Goal: Task Accomplishment & Management: Use online tool/utility

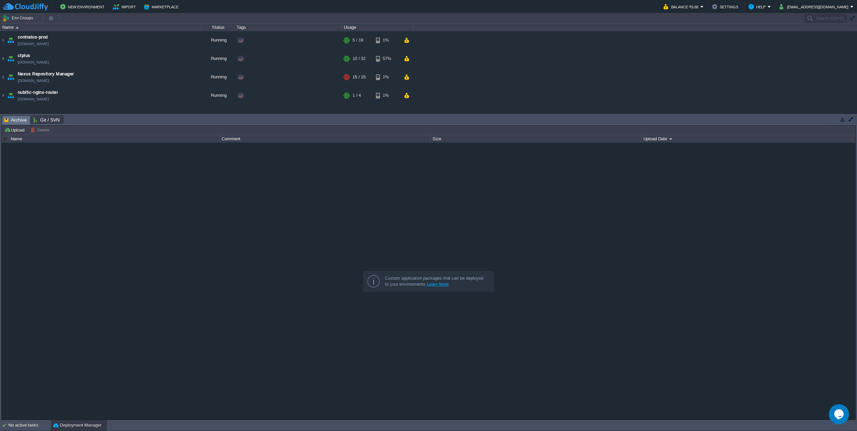
click at [2, 58] on img at bounding box center [2, 59] width 5 height 18
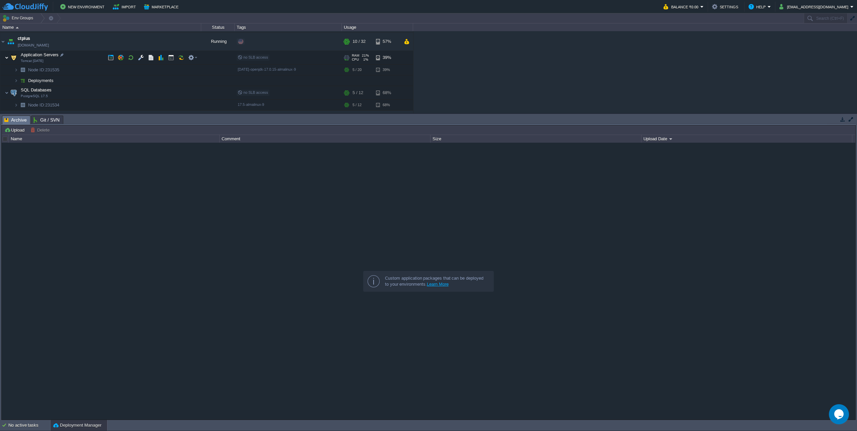
scroll to position [20, 0]
click at [150, 56] on button "button" at bounding box center [151, 55] width 6 height 6
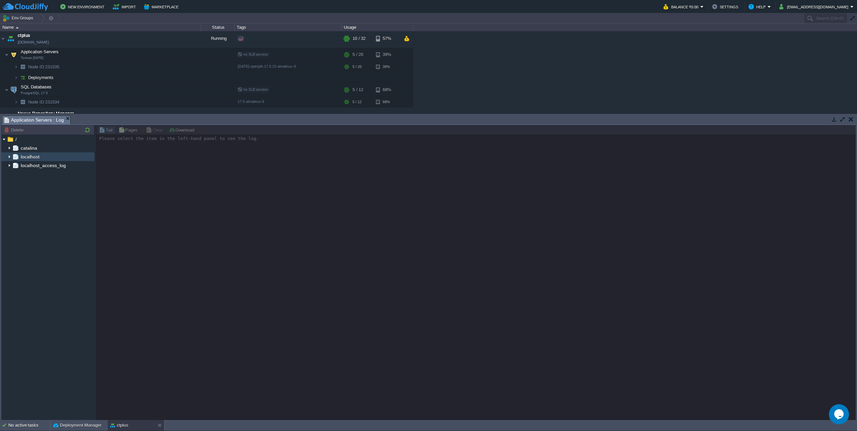
click at [8, 154] on img at bounding box center [9, 156] width 5 height 9
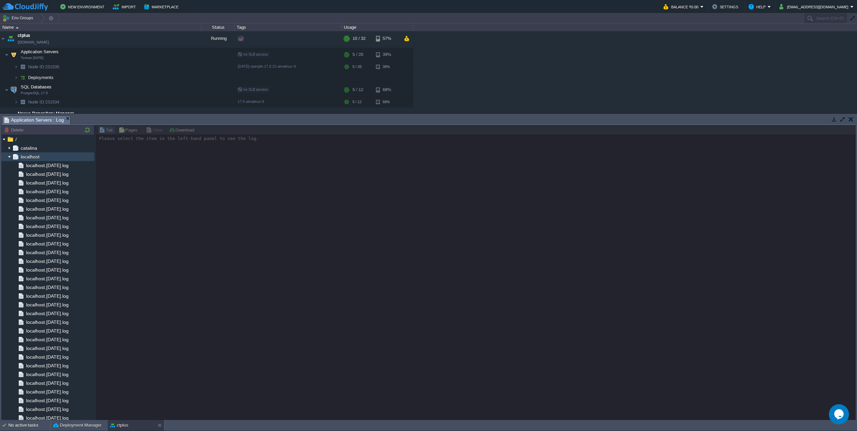
click at [8, 154] on img at bounding box center [9, 156] width 5 height 9
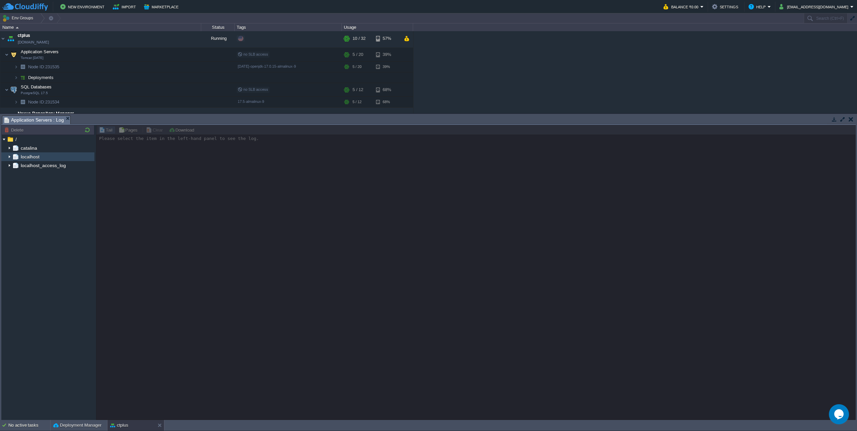
click at [8, 149] on img at bounding box center [9, 148] width 5 height 9
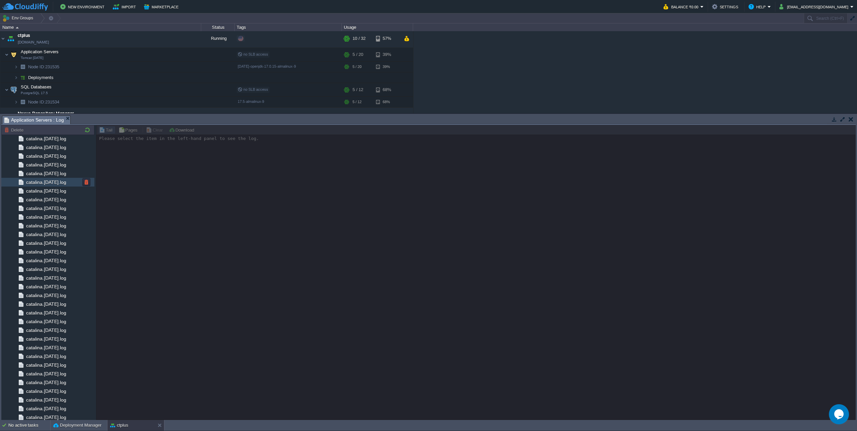
scroll to position [551, 0]
click at [46, 398] on span "catalina.out" at bounding box center [38, 398] width 27 height 6
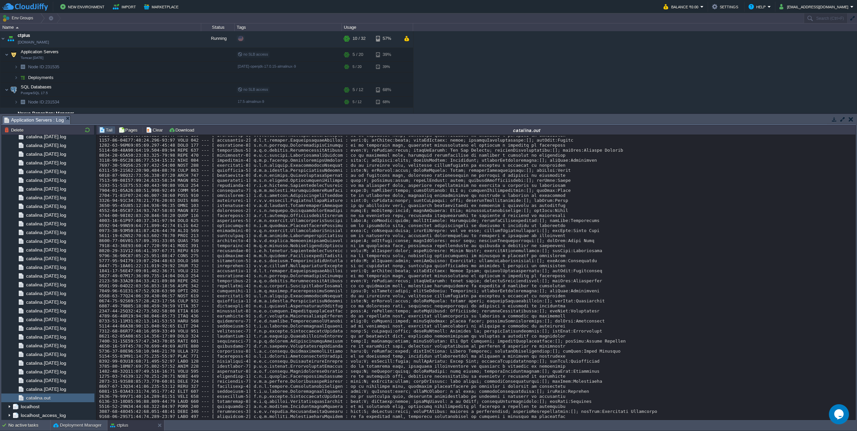
scroll to position [955, 0]
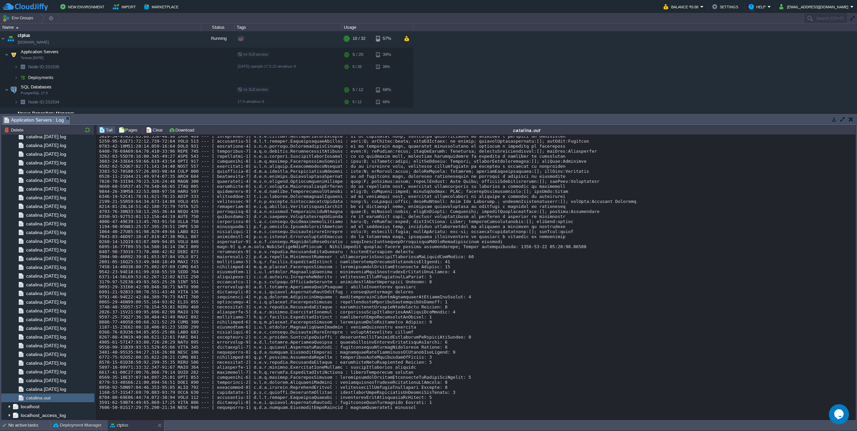
scroll to position [5850, 0]
